Goal: Task Accomplishment & Management: Complete application form

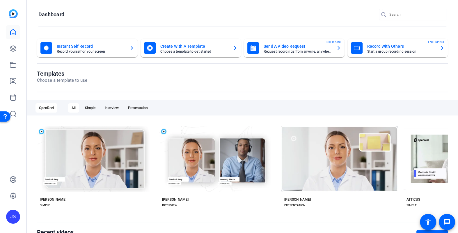
click at [277, 47] on mat-card-title "Send A Video Request" at bounding box center [297, 46] width 68 height 7
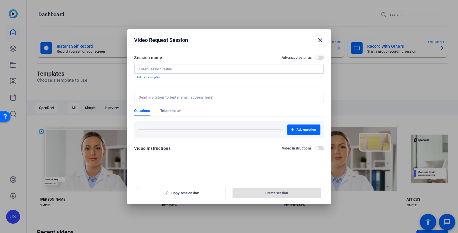
click at [172, 70] on input at bounding box center [229, 69] width 180 height 5
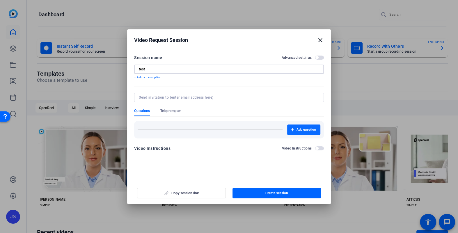
type input "test"
click at [299, 129] on span "Add question" at bounding box center [305, 129] width 19 height 5
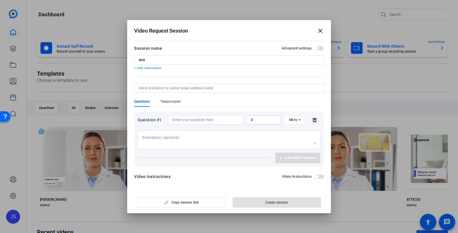
click at [261, 119] on input "2" at bounding box center [264, 119] width 26 height 5
click at [315, 120] on icon at bounding box center [314, 120] width 4 height 4
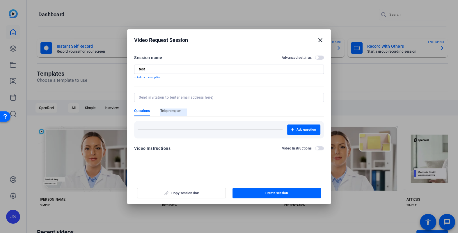
click at [171, 109] on span "Teleprompter" at bounding box center [170, 110] width 20 height 5
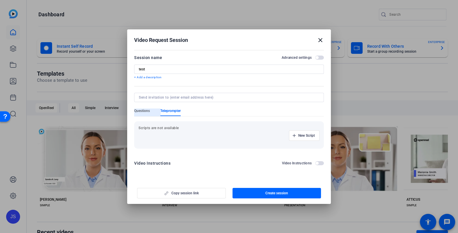
click at [143, 109] on span "Questions" at bounding box center [142, 110] width 16 height 5
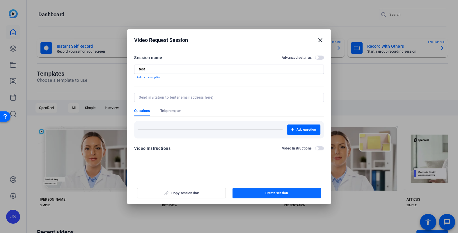
click at [268, 191] on span "Create session" at bounding box center [276, 193] width 23 height 5
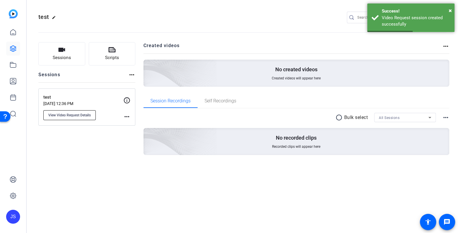
click at [67, 116] on span "View Video Request Details" at bounding box center [69, 115] width 42 height 5
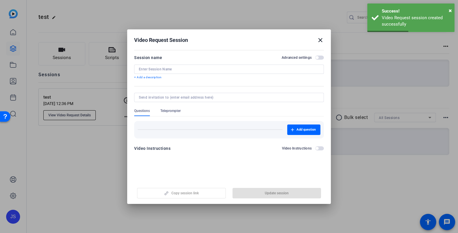
type input "test"
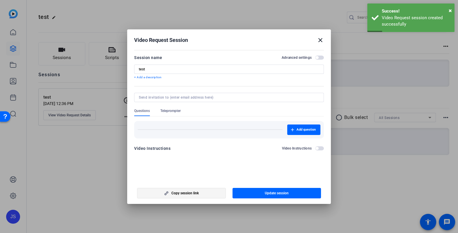
click at [182, 194] on span "Copy session link" at bounding box center [184, 193] width 27 height 5
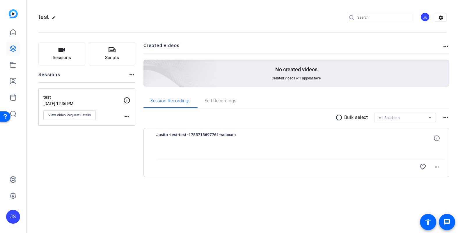
click at [423, 19] on div "JS" at bounding box center [425, 17] width 10 height 10
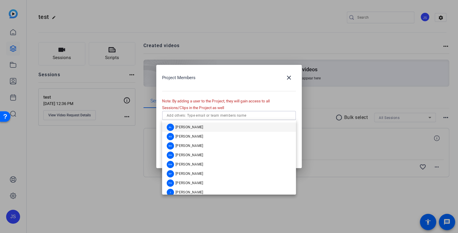
click at [170, 117] on input "text" at bounding box center [229, 115] width 124 height 7
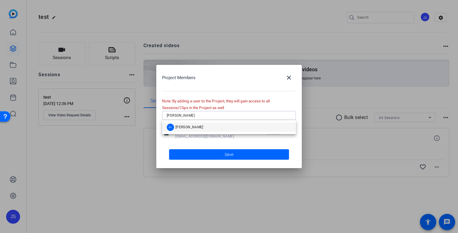
type input "erin"
click at [179, 126] on span "Erin Flaherty" at bounding box center [189, 127] width 28 height 5
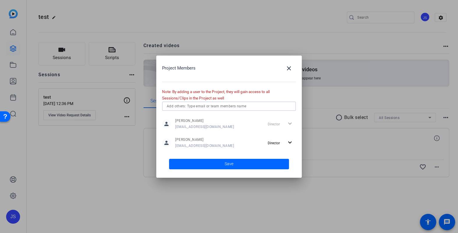
click at [224, 161] on span at bounding box center [229, 164] width 120 height 14
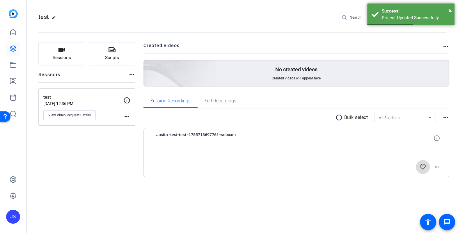
click at [423, 167] on mat-icon "favorite_border" at bounding box center [422, 166] width 7 height 7
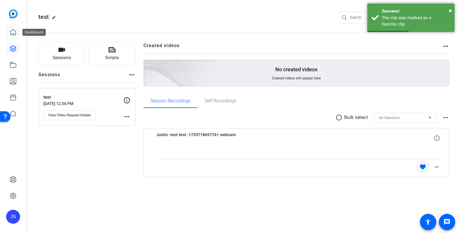
click at [14, 32] on icon at bounding box center [13, 32] width 7 height 7
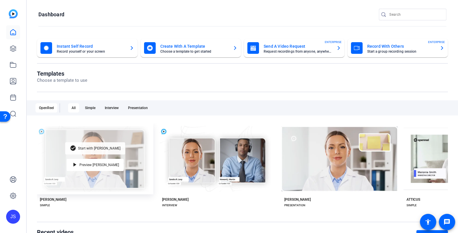
click at [91, 148] on span "Start with [PERSON_NAME]" at bounding box center [99, 148] width 42 height 3
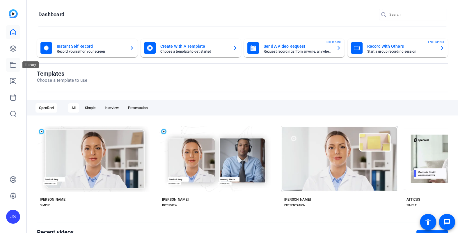
click at [13, 65] on icon at bounding box center [13, 64] width 7 height 7
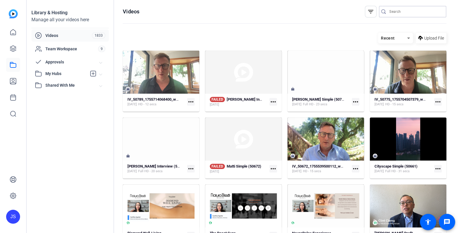
click at [398, 12] on input "Search" at bounding box center [415, 11] width 52 height 7
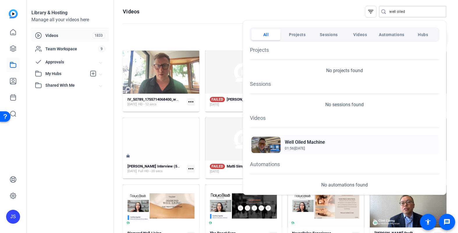
type input "well oiled"
click at [299, 144] on h2 "Well Oiled Machine" at bounding box center [305, 142] width 40 height 7
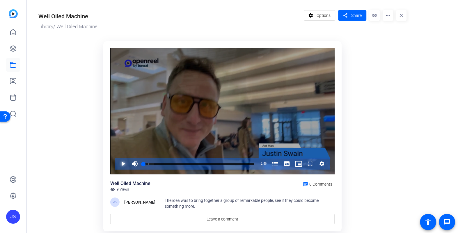
click at [117, 163] on span "Video Player" at bounding box center [117, 164] width 0 height 12
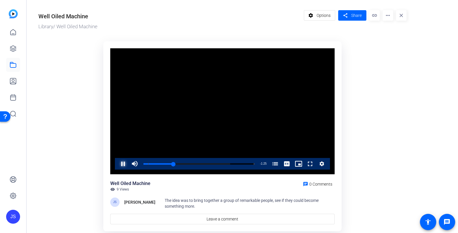
click at [117, 165] on span "Video Player" at bounding box center [117, 164] width 0 height 12
click at [350, 15] on span at bounding box center [352, 15] width 28 height 14
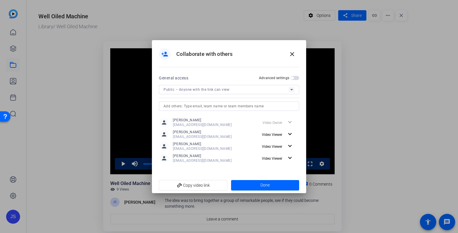
click at [291, 88] on icon at bounding box center [291, 89] width 7 height 7
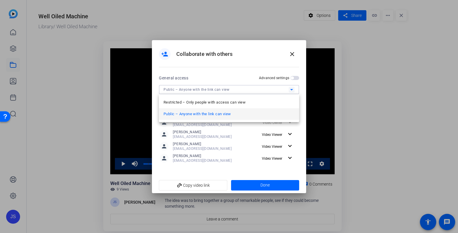
click at [214, 88] on div at bounding box center [229, 116] width 458 height 233
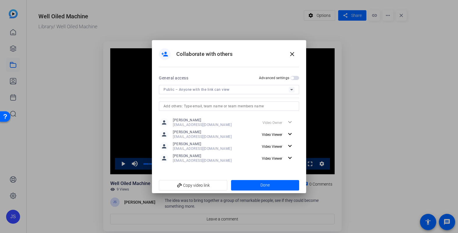
click at [296, 78] on span "button" at bounding box center [294, 78] width 9 height 4
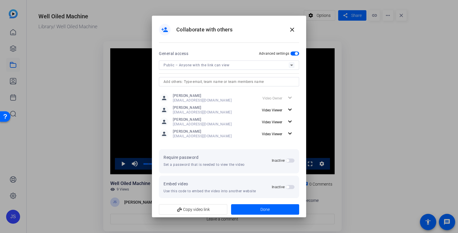
click at [293, 54] on span "button" at bounding box center [294, 53] width 9 height 4
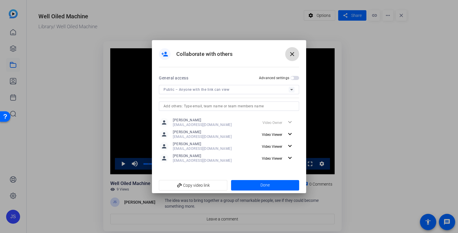
click at [294, 53] on mat-icon "close" at bounding box center [291, 54] width 7 height 7
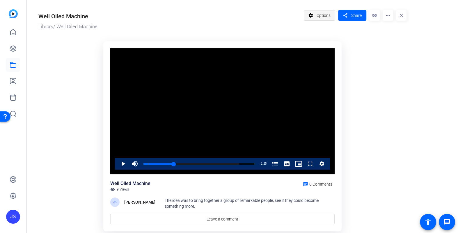
click at [318, 15] on span "Options" at bounding box center [323, 15] width 14 height 11
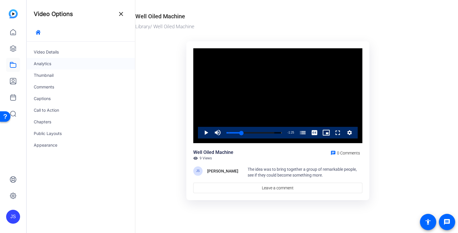
click at [40, 61] on div "Analytics" at bounding box center [81, 64] width 108 height 12
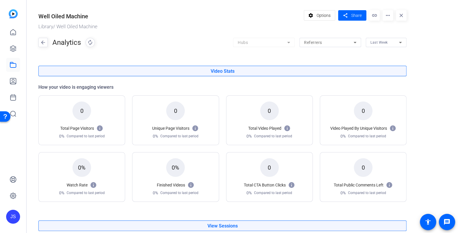
click at [400, 42] on icon at bounding box center [400, 42] width 3 height 1
click at [378, 73] on span "All Time" at bounding box center [377, 74] width 14 height 7
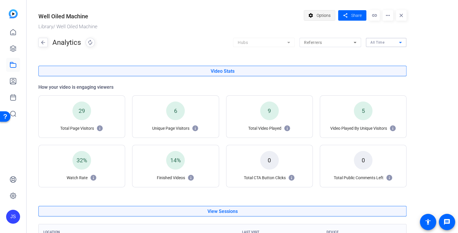
click at [325, 14] on span "Options" at bounding box center [323, 15] width 14 height 11
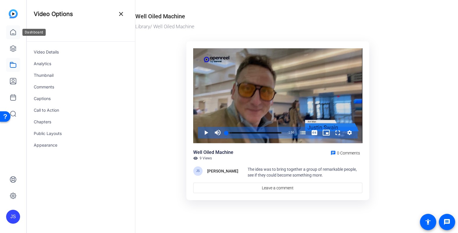
click at [15, 32] on icon at bounding box center [13, 32] width 7 height 7
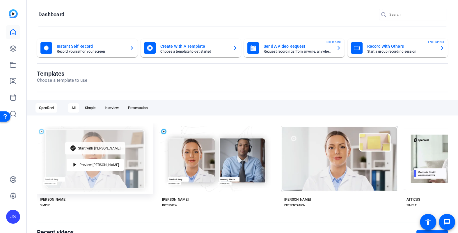
click at [94, 148] on span "Start with [PERSON_NAME]" at bounding box center [99, 148] width 42 height 3
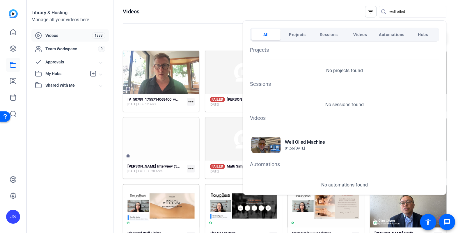
click at [13, 34] on div at bounding box center [229, 116] width 458 height 233
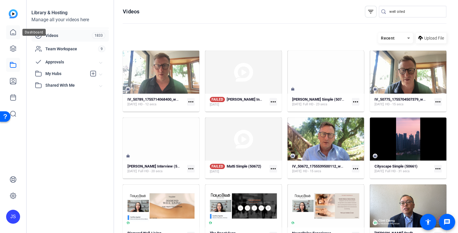
click at [13, 34] on icon at bounding box center [13, 32] width 7 height 7
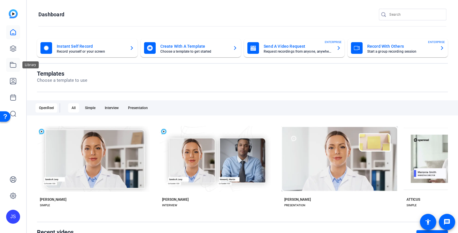
click at [14, 66] on icon at bounding box center [13, 64] width 7 height 7
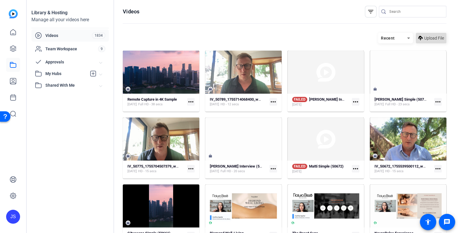
click at [427, 39] on span "Upload File" at bounding box center [434, 38] width 20 height 6
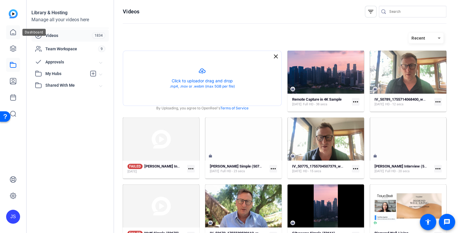
click at [12, 31] on icon at bounding box center [13, 32] width 7 height 7
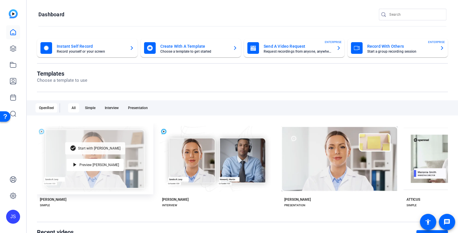
click at [102, 149] on span "Start with [PERSON_NAME]" at bounding box center [99, 148] width 42 height 3
